Goal: Transaction & Acquisition: Book appointment/travel/reservation

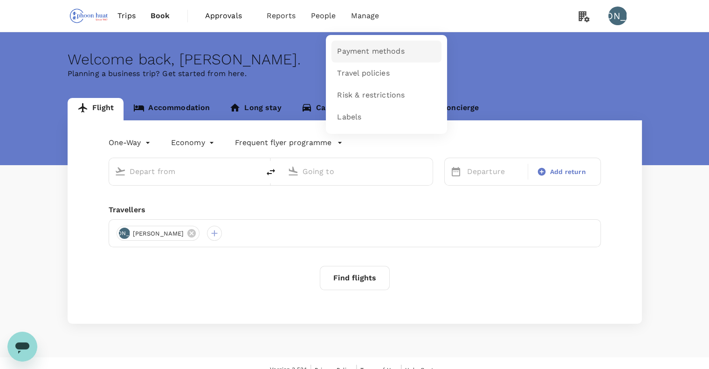
click at [381, 47] on span "Payment methods" at bounding box center [370, 51] width 67 height 11
